Goal: Navigation & Orientation: Go to known website

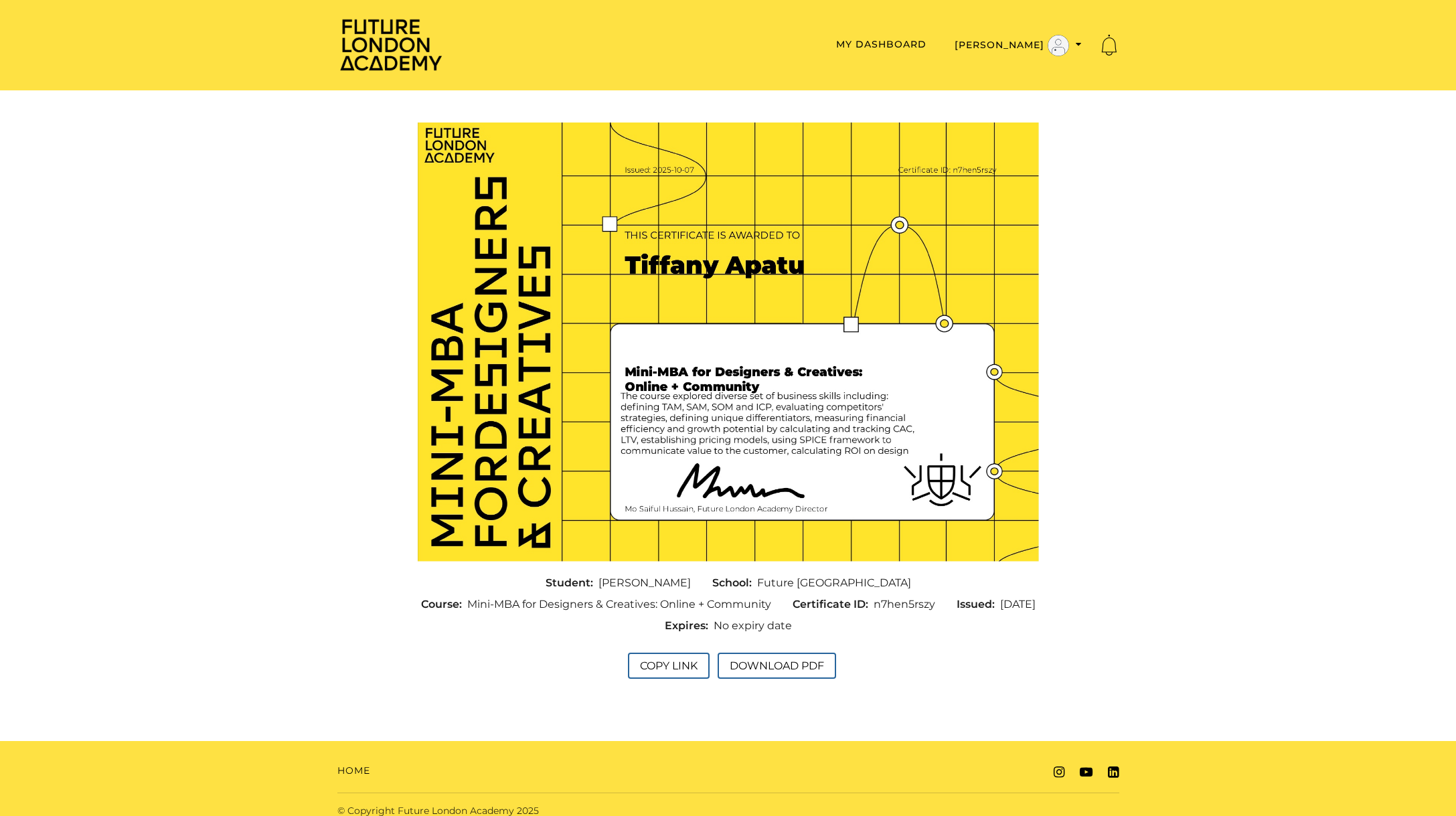
click at [762, 586] on span "Future [GEOGRAPHIC_DATA]" at bounding box center [833, 583] width 154 height 16
click at [986, 622] on div "Student: Tiffany Apatu School: Future London Academy Course: Mini-MBA for Desig…" at bounding box center [728, 604] width 642 height 64
click at [692, 666] on button "Copy Link" at bounding box center [669, 666] width 82 height 26
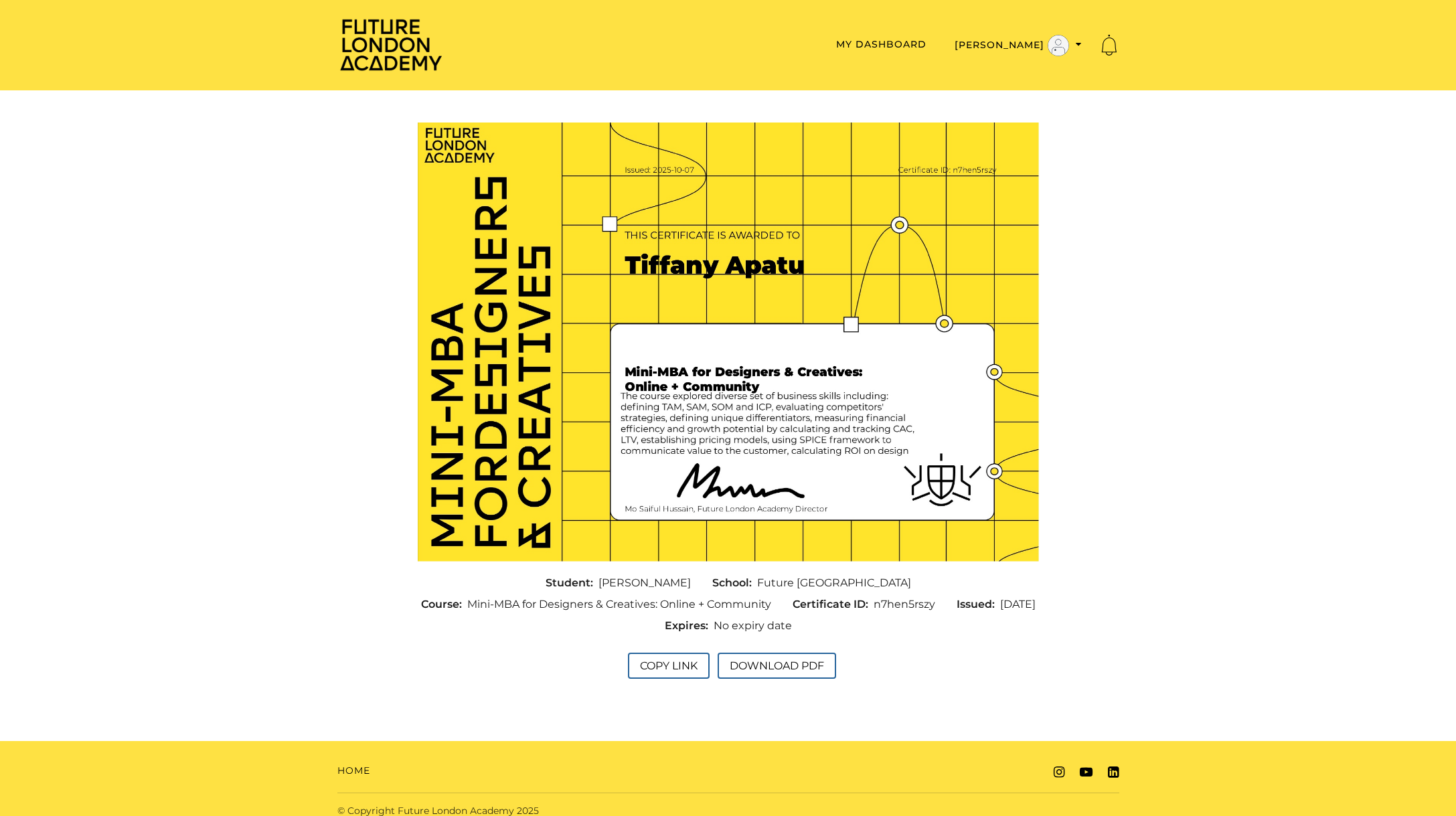
click at [298, 200] on section "Student: [PERSON_NAME] School: Future [GEOGRAPHIC_DATA] Course: Mini-MBA for De…" at bounding box center [728, 404] width 1456 height 586
click at [404, 45] on img at bounding box center [391, 45] width 107 height 54
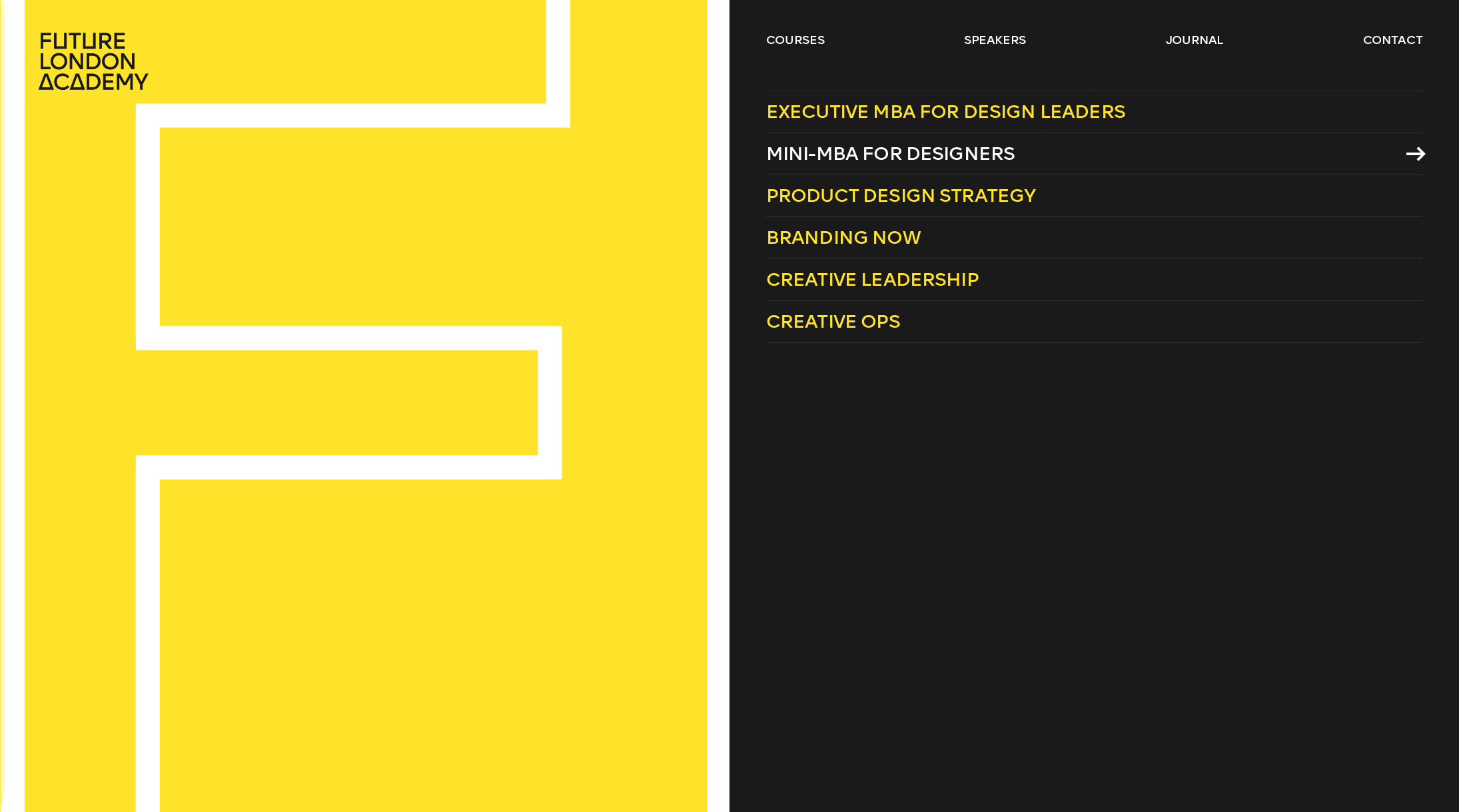
click at [963, 156] on span "Mini-MBA for Designers" at bounding box center [890, 153] width 249 height 22
